Goal: Navigation & Orientation: Find specific page/section

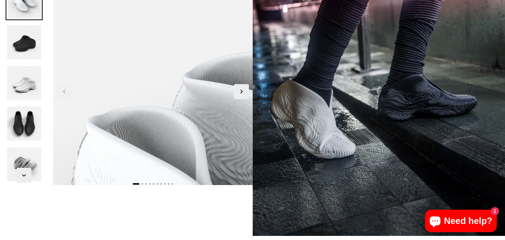
scroll to position [149, 0]
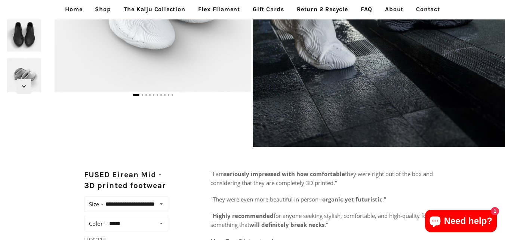
click at [212, 7] on link "Flex Filament" at bounding box center [218, 9] width 53 height 19
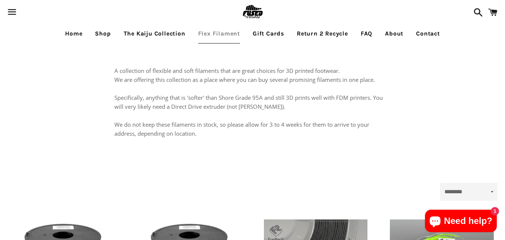
click at [199, 34] on link "Flex Filament" at bounding box center [218, 33] width 53 height 19
